Goal: Information Seeking & Learning: Learn about a topic

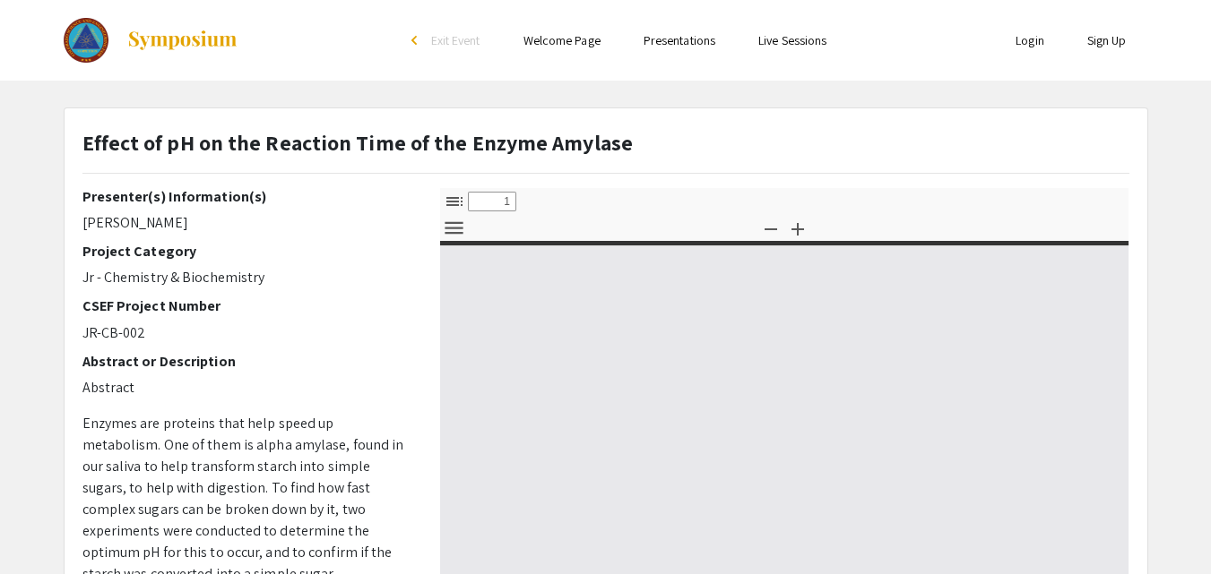
select select "custom"
type input "0"
select select "custom"
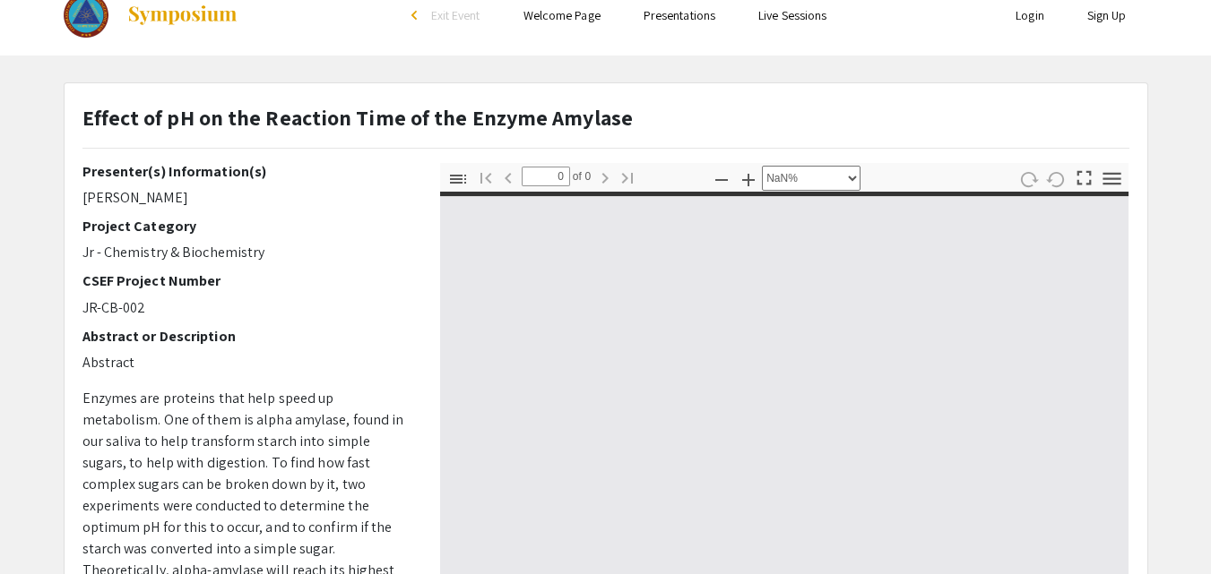
scroll to position [26, 0]
type input "1"
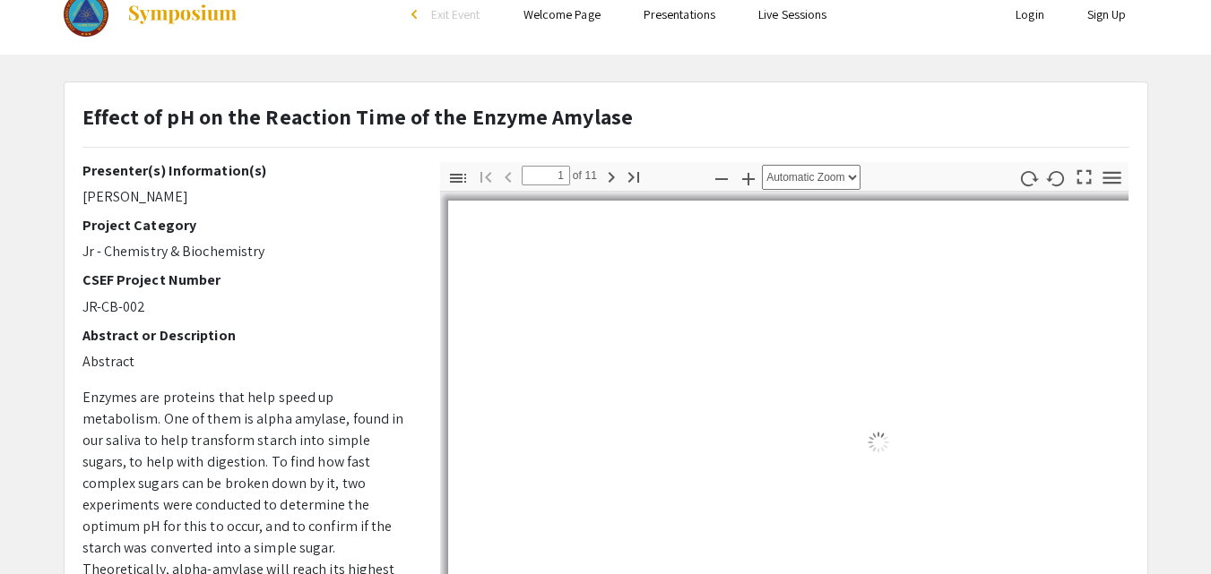
select select "auto"
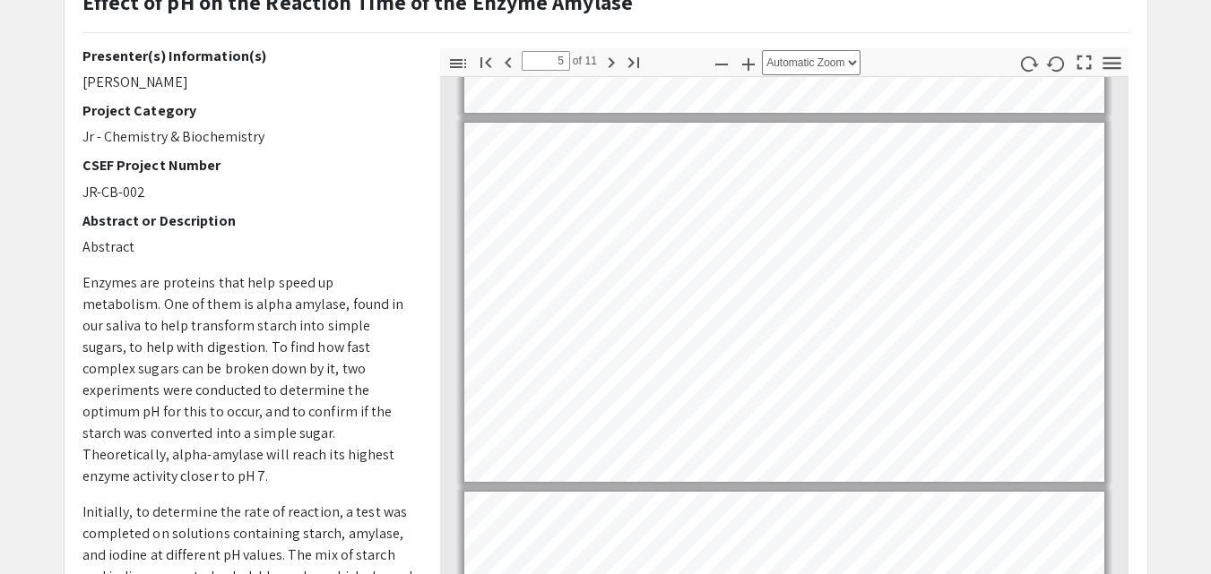
scroll to position [1441, 0]
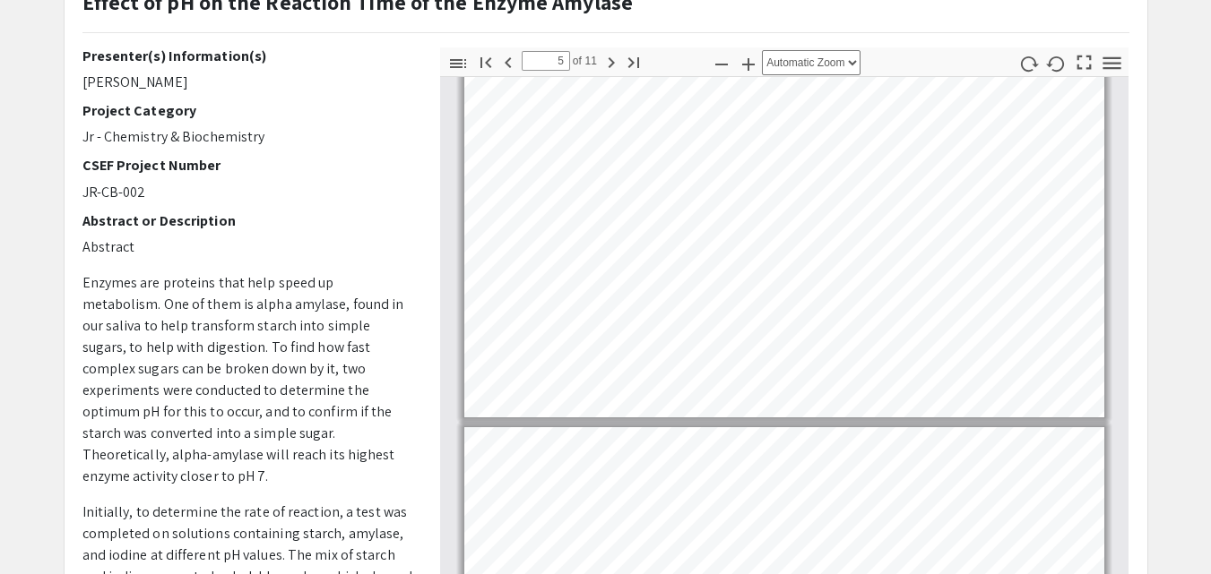
type input "6"
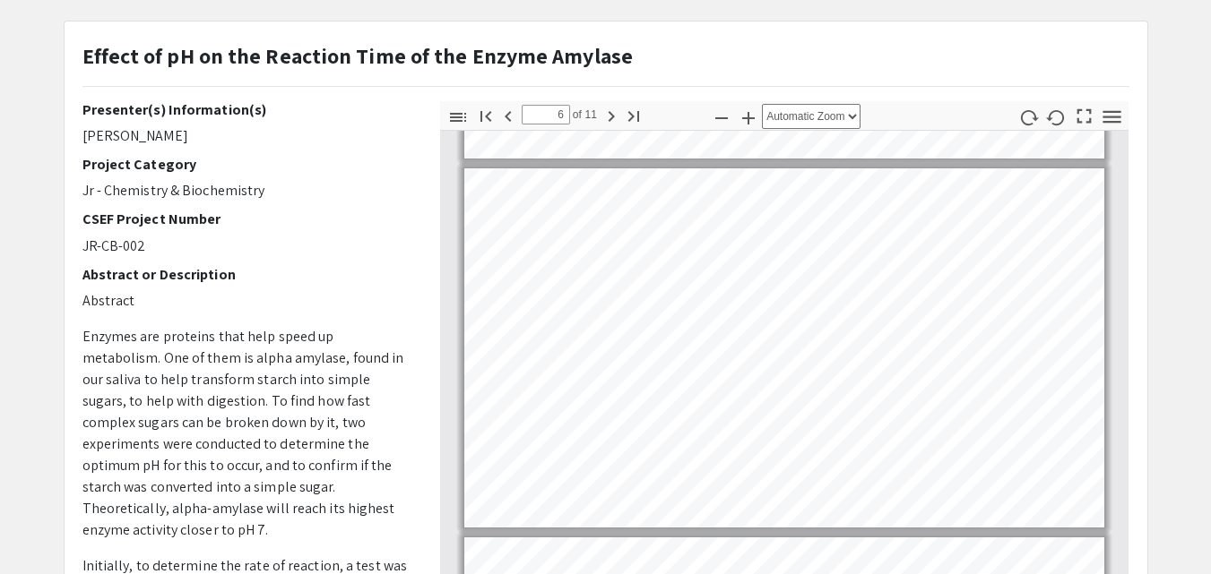
scroll to position [89, 0]
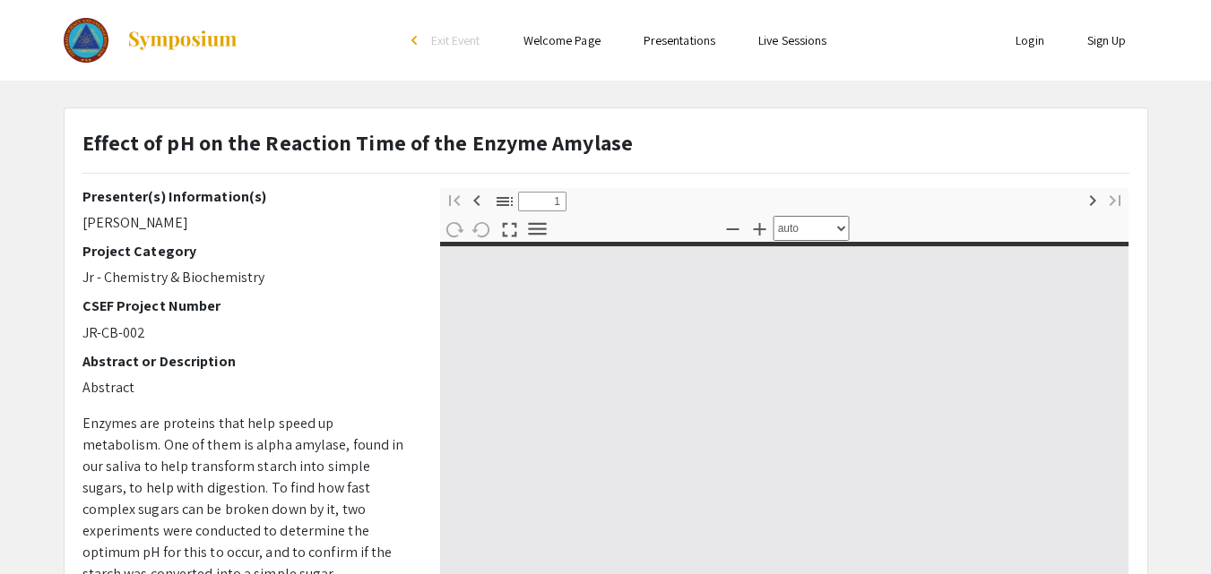
select select "custom"
type input "0"
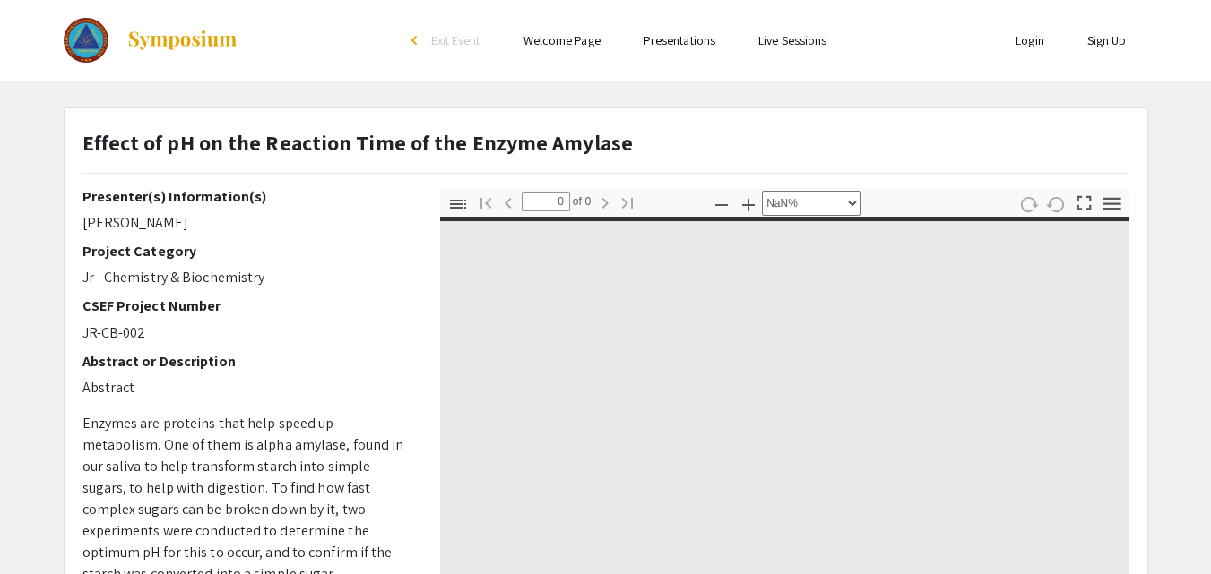
select select "auto"
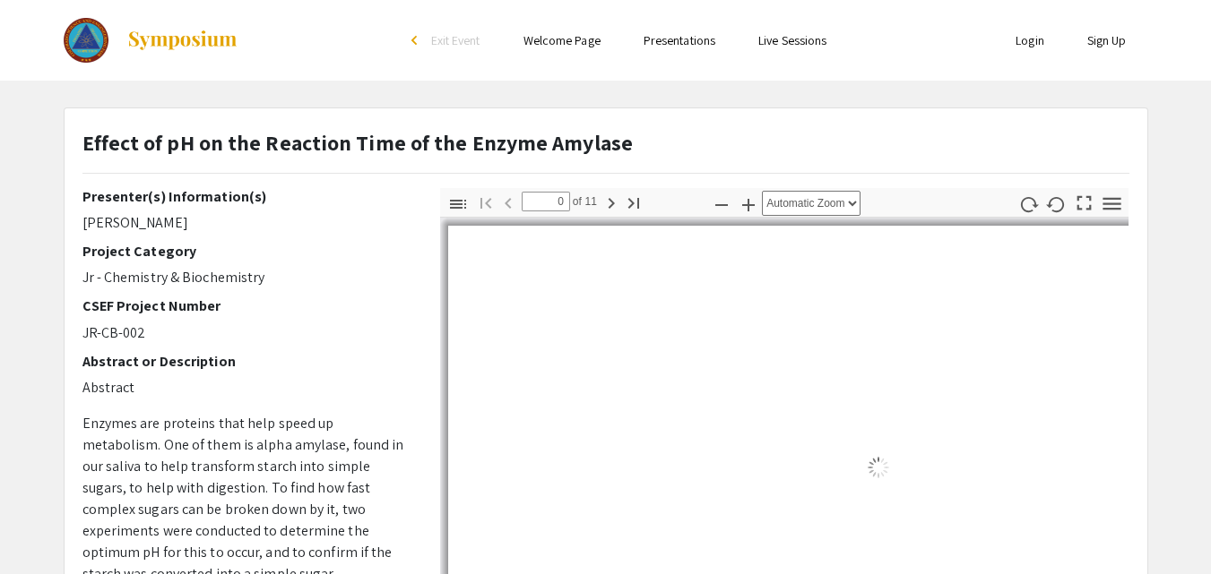
type input "1"
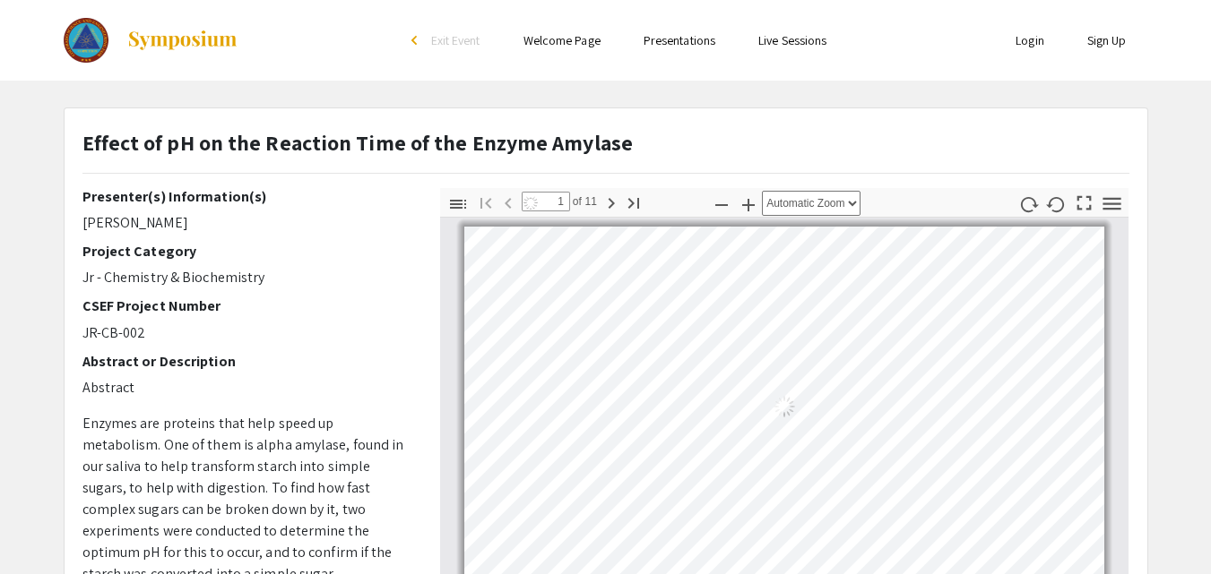
select select "auto"
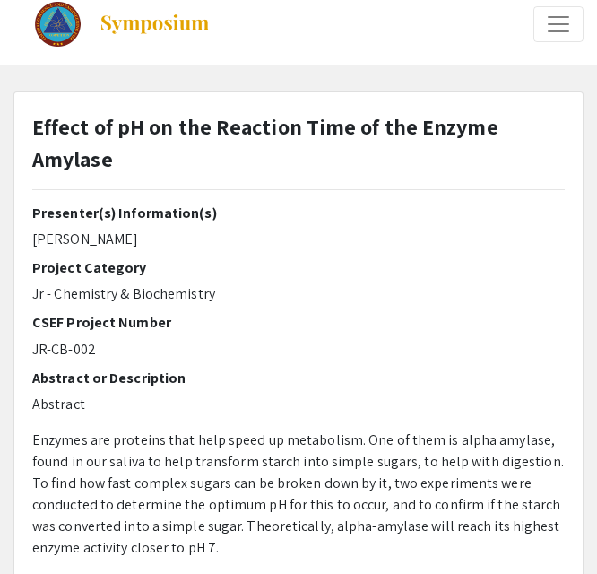
select select "custom"
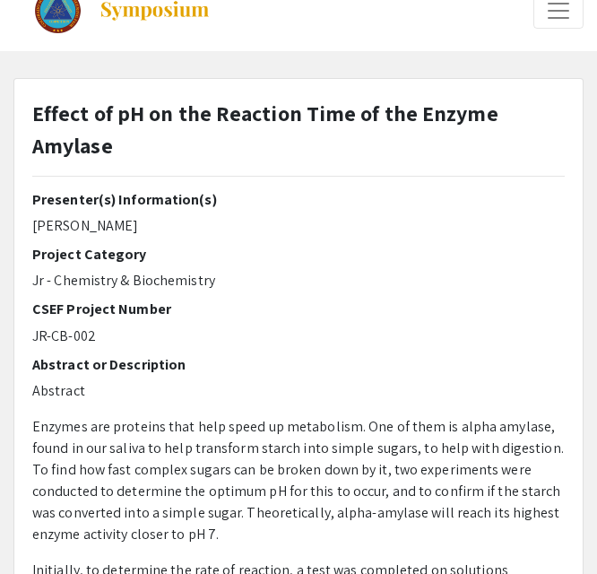
type input "0"
select select "custom"
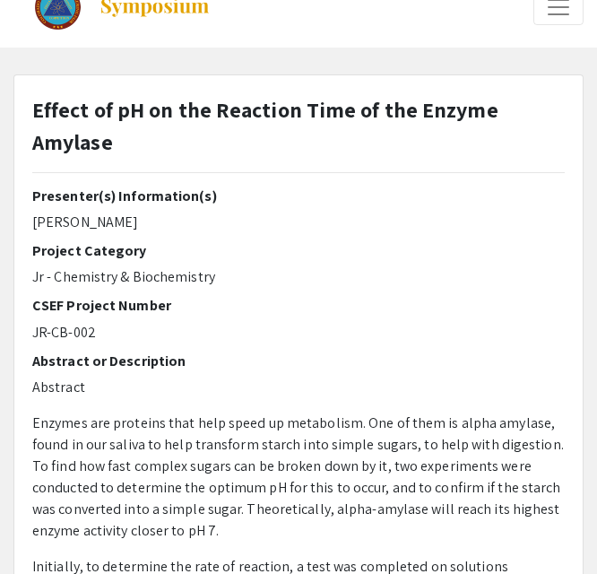
type input "1"
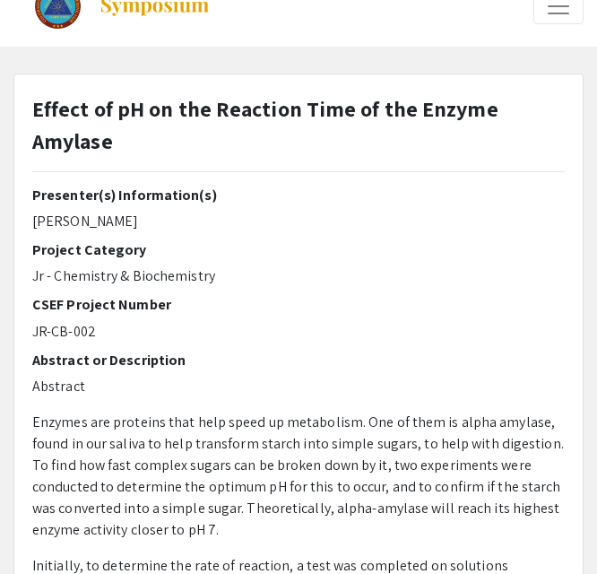
select select "auto"
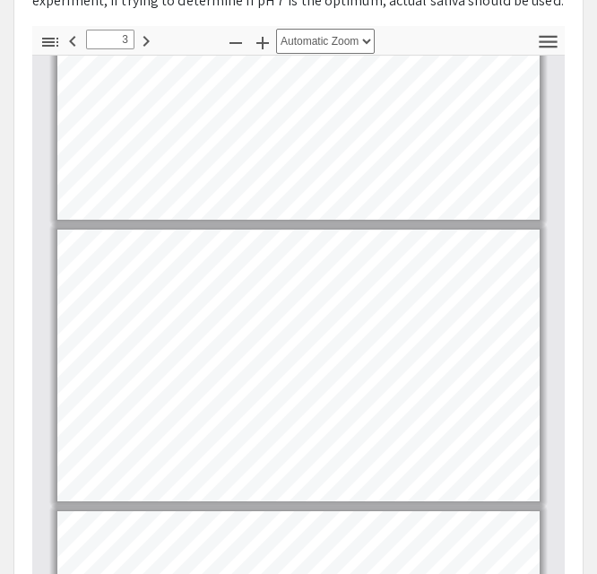
scroll to position [399, 0]
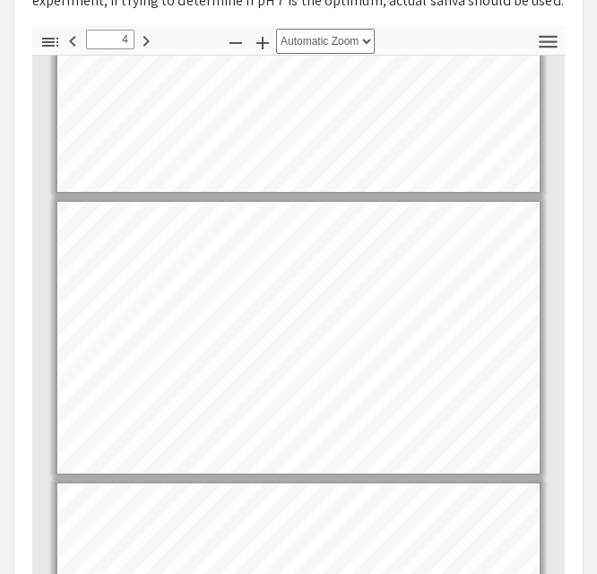
type input "5"
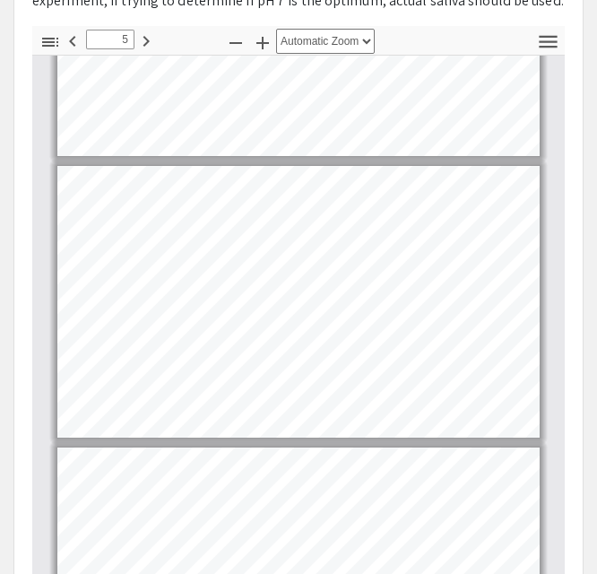
scroll to position [1025, 0]
